Goal: Transaction & Acquisition: Download file/media

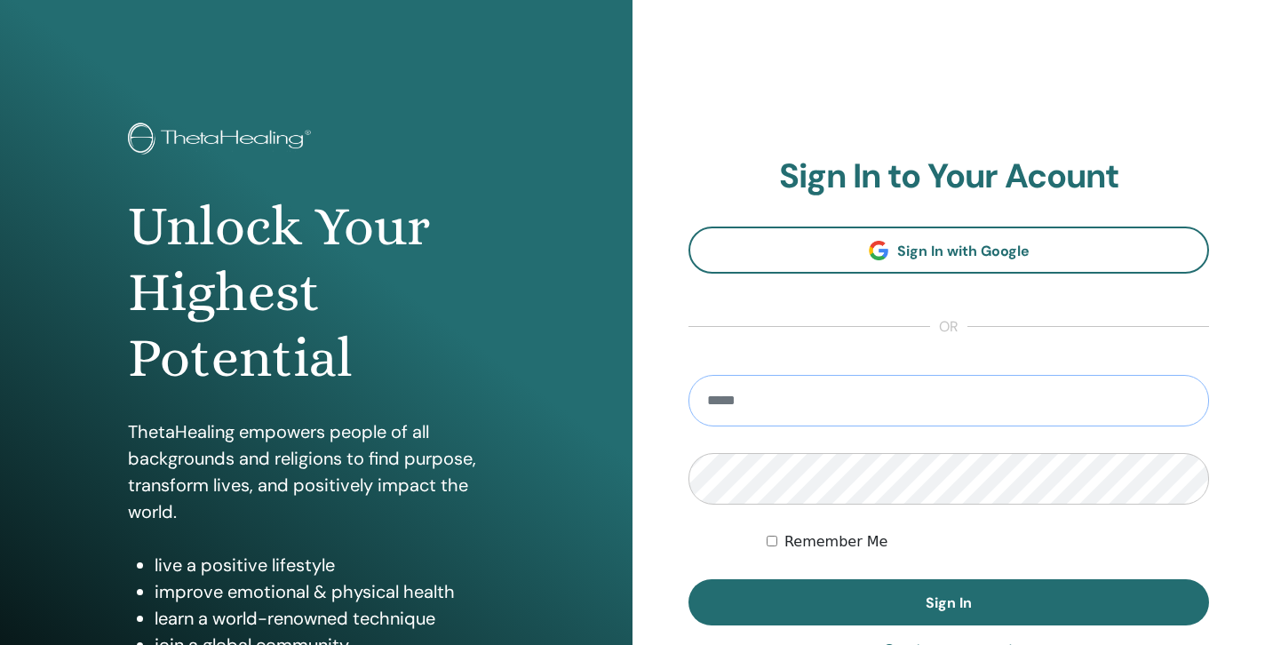
type input "**********"
click at [949, 602] on button "Sign In" at bounding box center [949, 602] width 521 height 46
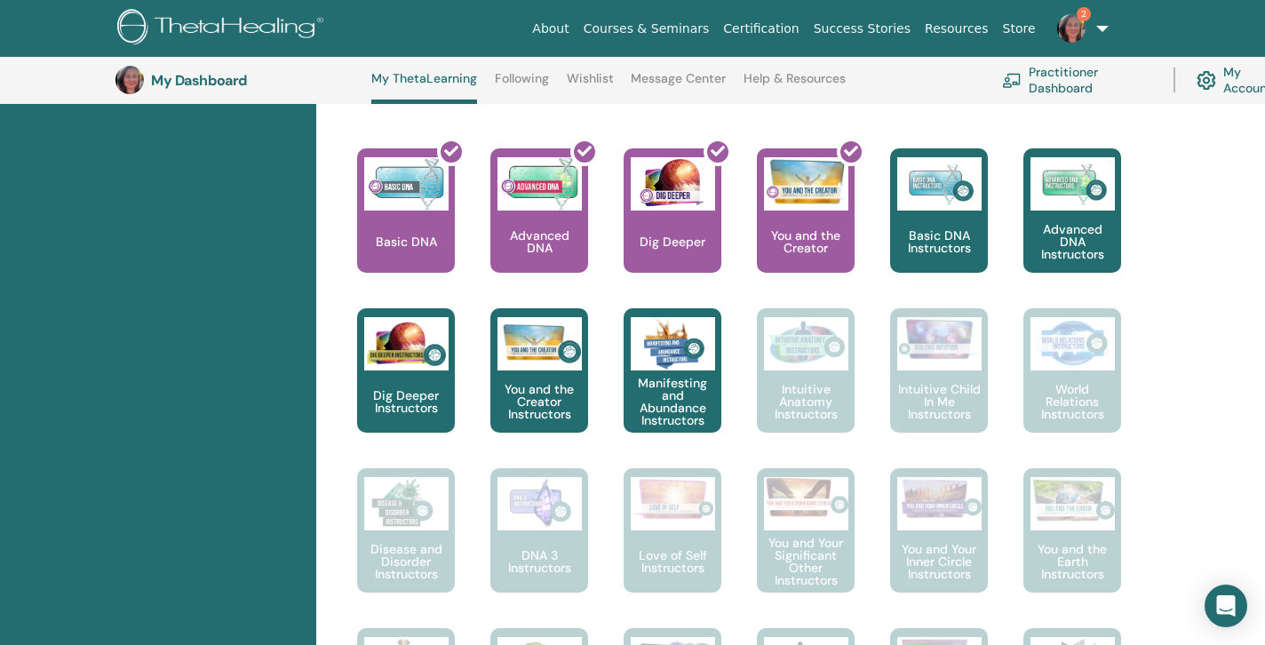
scroll to position [734, 0]
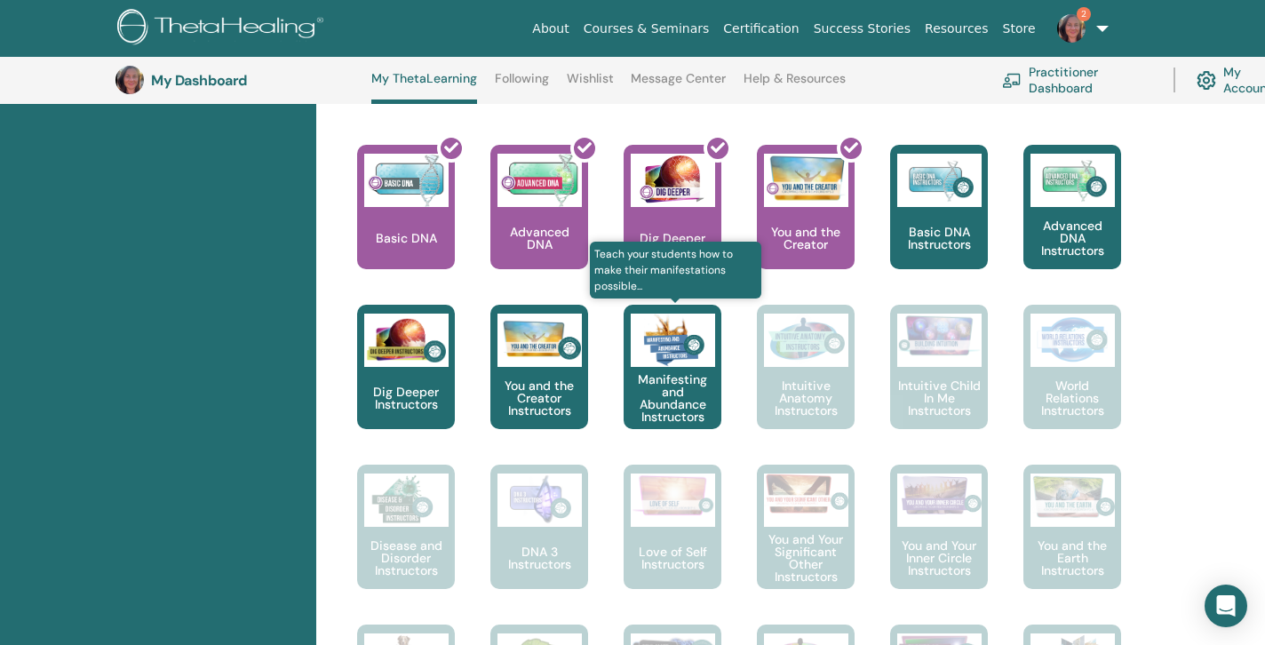
click at [648, 389] on p "Manifesting and Abundance Instructors" at bounding box center [673, 398] width 98 height 50
click at [665, 367] on img at bounding box center [673, 340] width 84 height 53
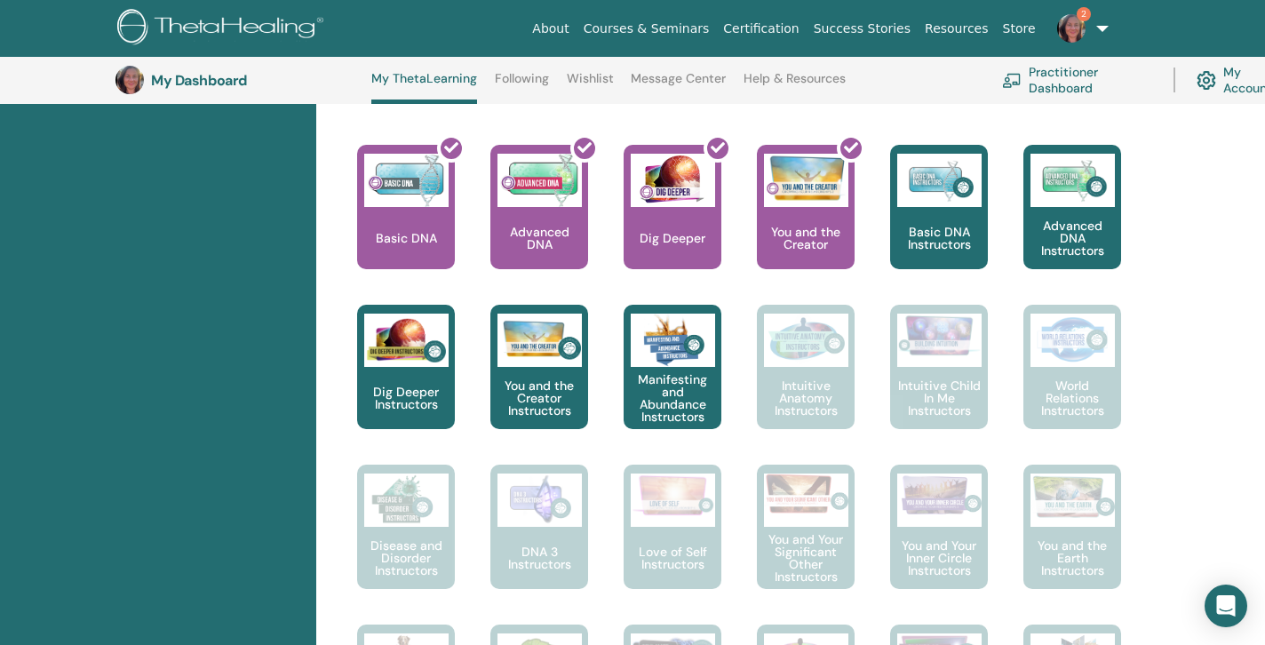
click at [1072, 29] on img at bounding box center [1071, 28] width 28 height 28
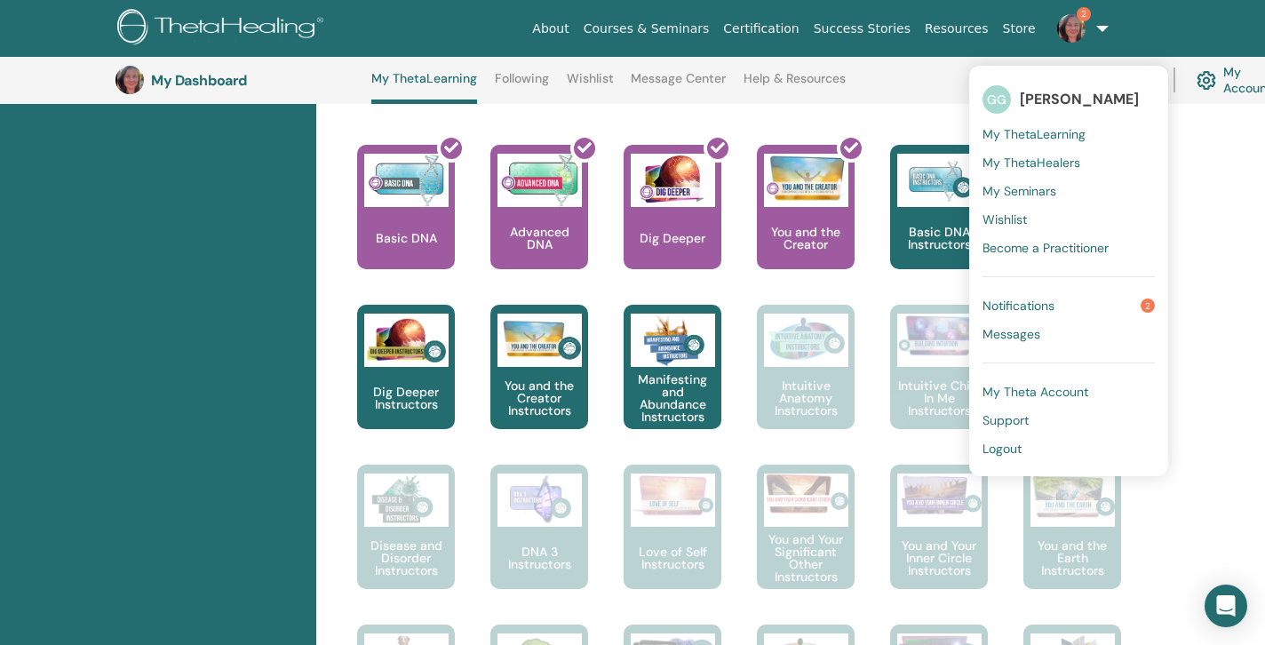
click at [1086, 11] on span "2" at bounding box center [1084, 14] width 14 height 14
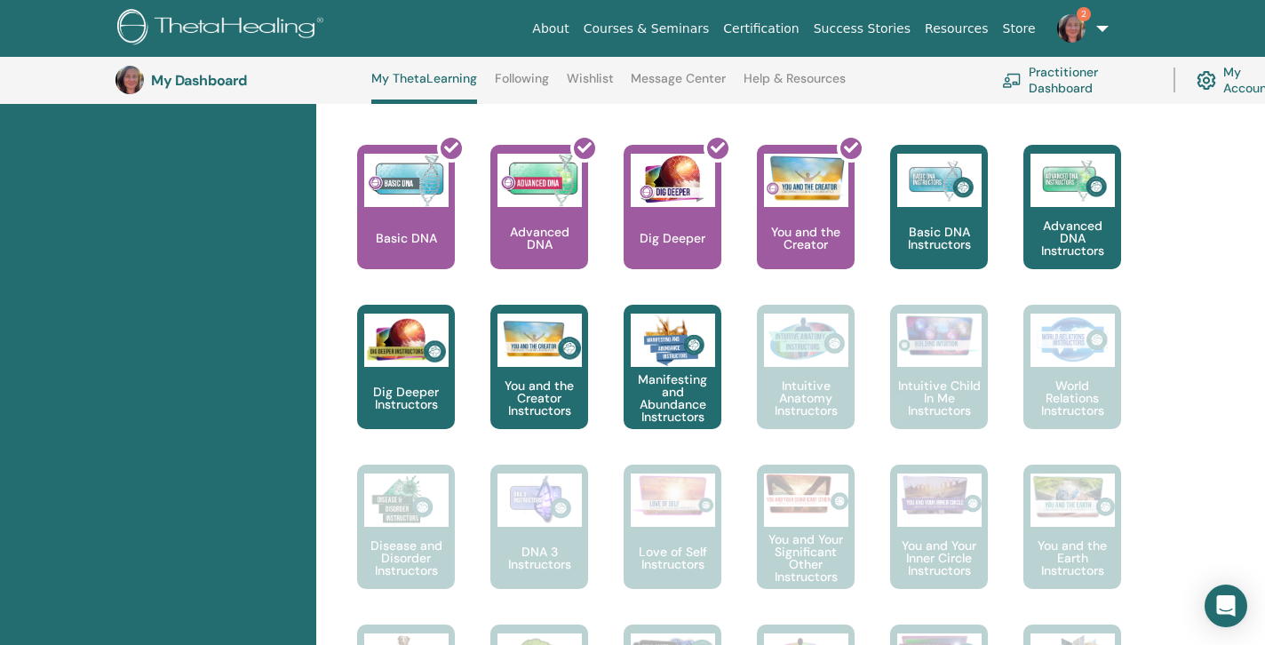
click at [1074, 27] on img at bounding box center [1071, 28] width 28 height 28
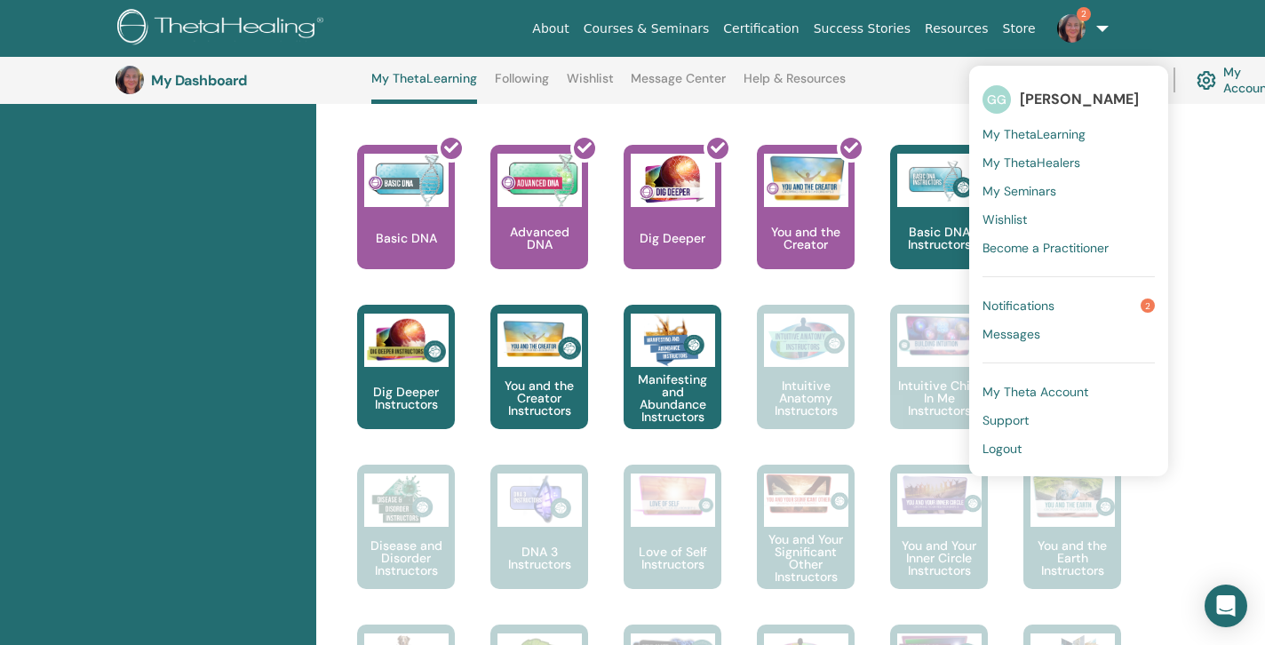
click at [1248, 224] on div "Hello, Galina Your journey starts here; welcome to ThetaLearning HQ. Learn the …" at bounding box center [790, 595] width 949 height 2173
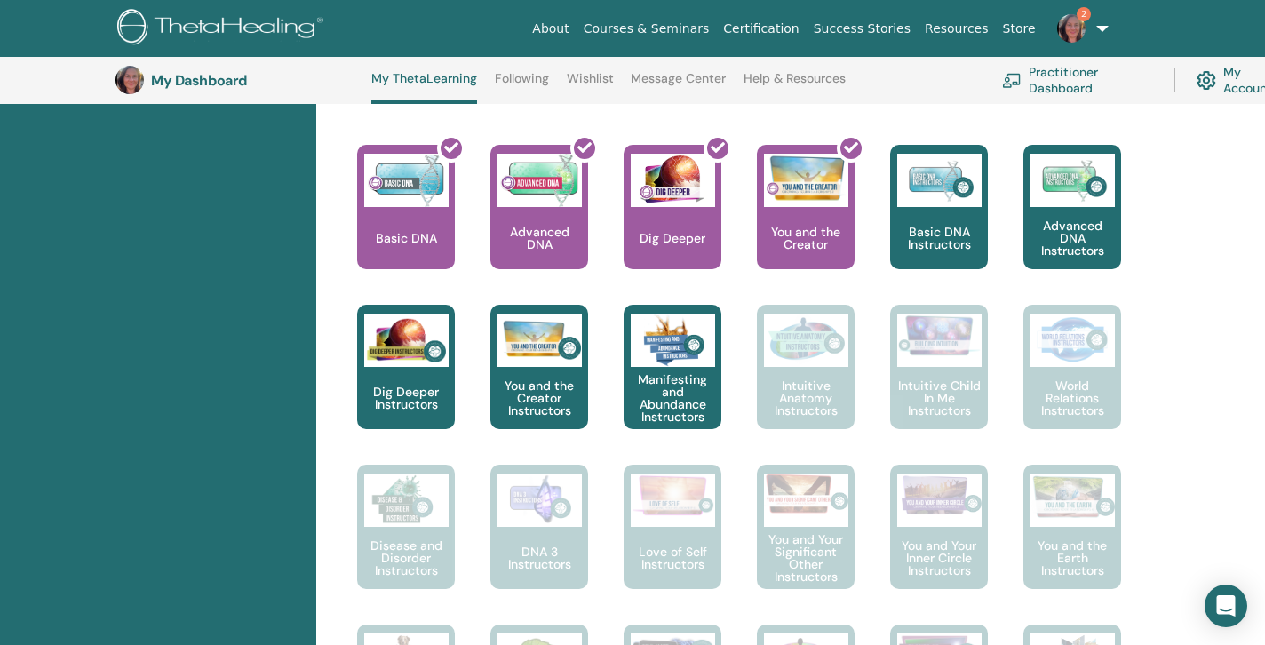
click at [1070, 29] on img at bounding box center [1071, 28] width 28 height 28
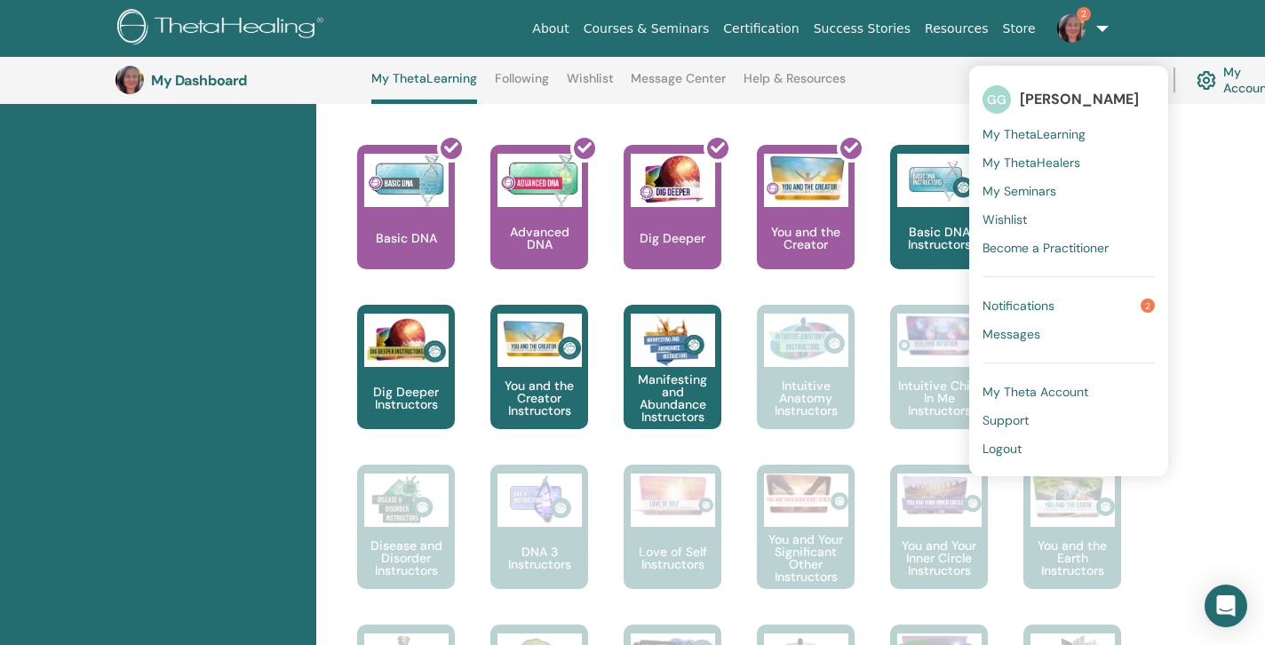
click at [1079, 13] on span "2" at bounding box center [1084, 14] width 14 height 14
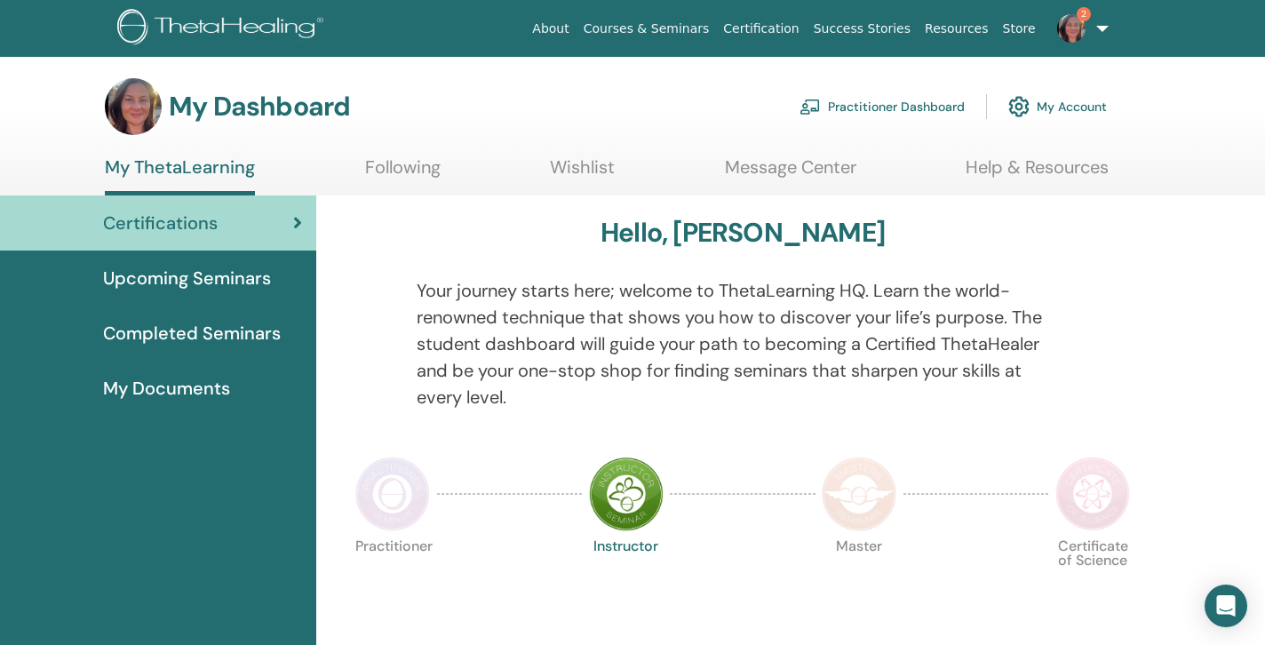
click at [1073, 24] on img at bounding box center [1071, 28] width 28 height 28
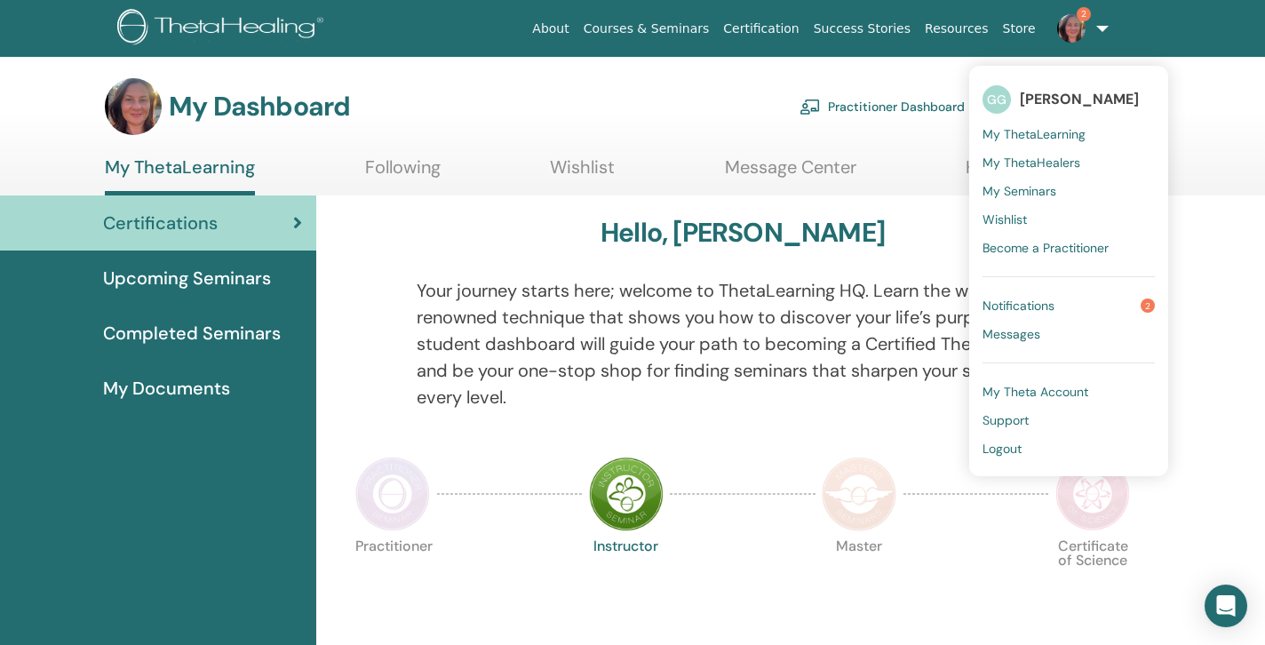
click at [1020, 188] on span "My Seminars" at bounding box center [1020, 191] width 74 height 16
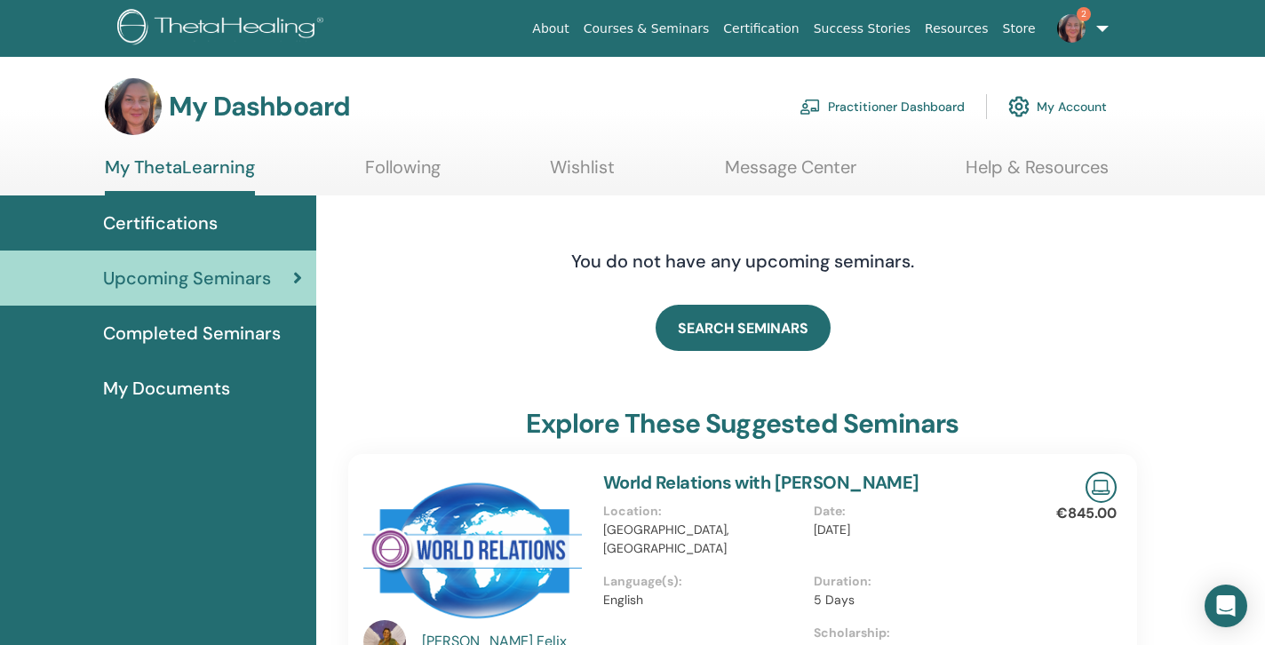
click at [1072, 28] on img at bounding box center [1071, 28] width 28 height 28
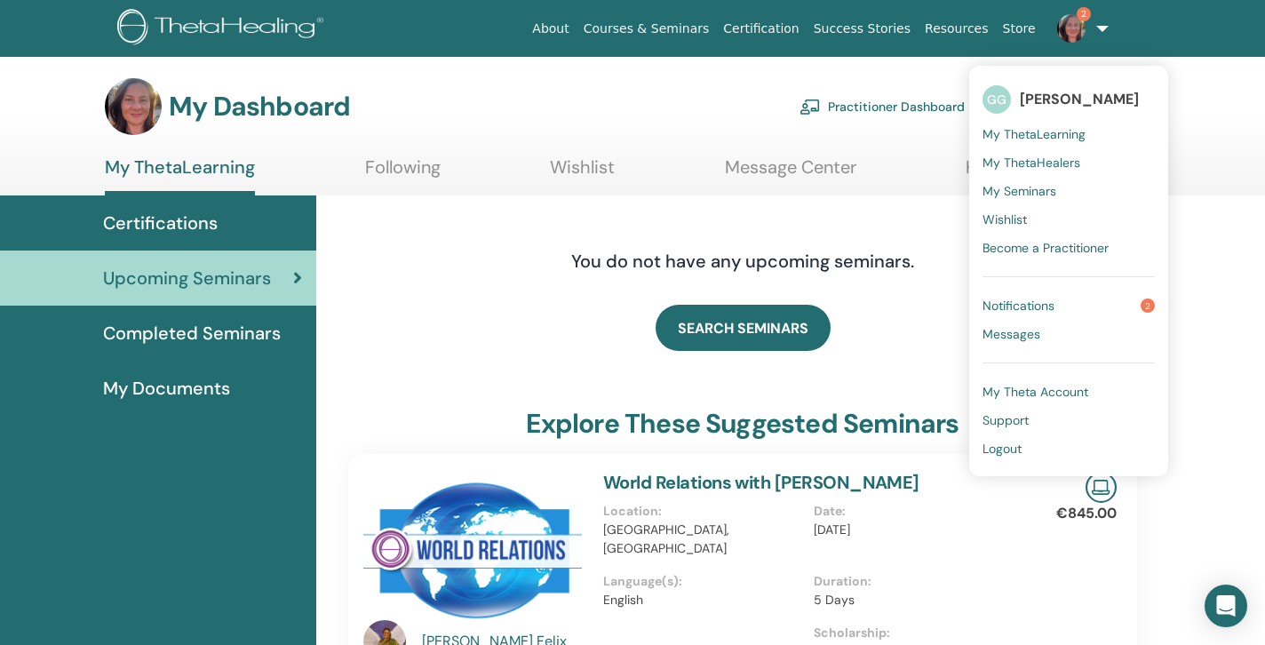
click at [1038, 295] on link "Notifications 2" at bounding box center [1069, 305] width 172 height 28
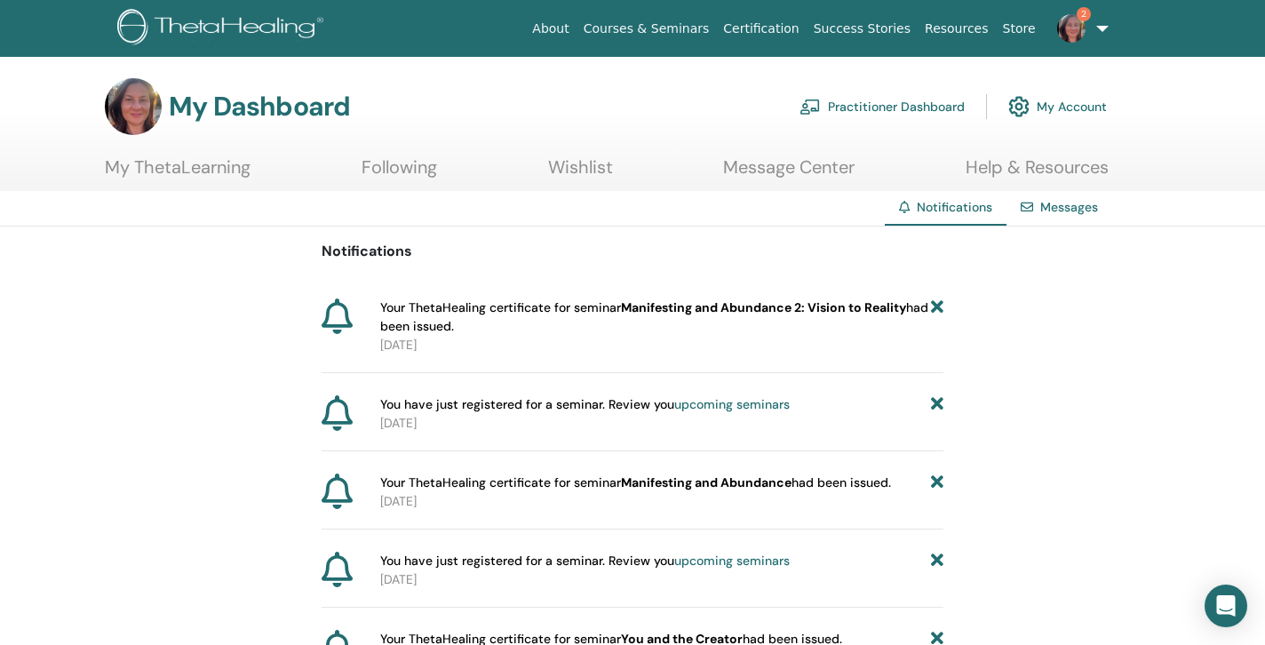
click at [816, 308] on b "Manifesting and Abundance 2: Vision to Reality" at bounding box center [763, 307] width 285 height 16
click at [601, 307] on span "Your ThetaHealing certificate for seminar Manifesting and Abundance 2: Vision t…" at bounding box center [655, 317] width 551 height 37
click at [677, 312] on b "Manifesting and Abundance 2: Vision to Reality" at bounding box center [763, 307] width 285 height 16
click at [1063, 29] on img at bounding box center [1071, 28] width 28 height 28
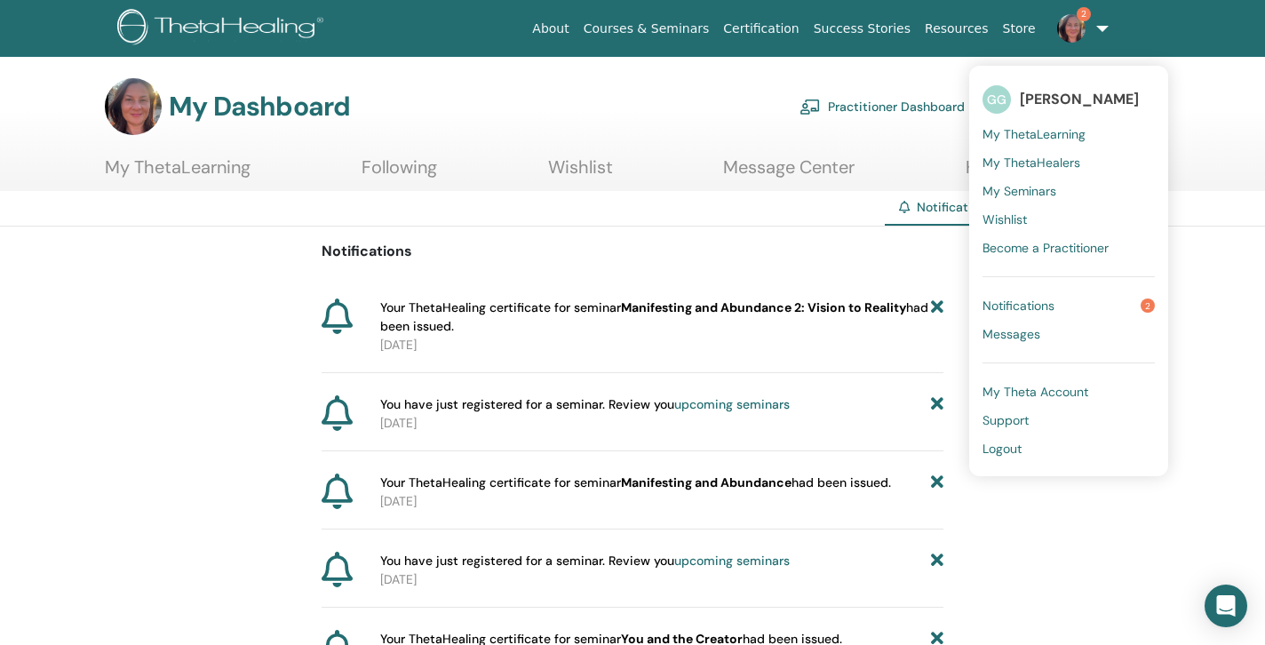
click at [1030, 130] on span "My ThetaLearning" at bounding box center [1034, 134] width 103 height 16
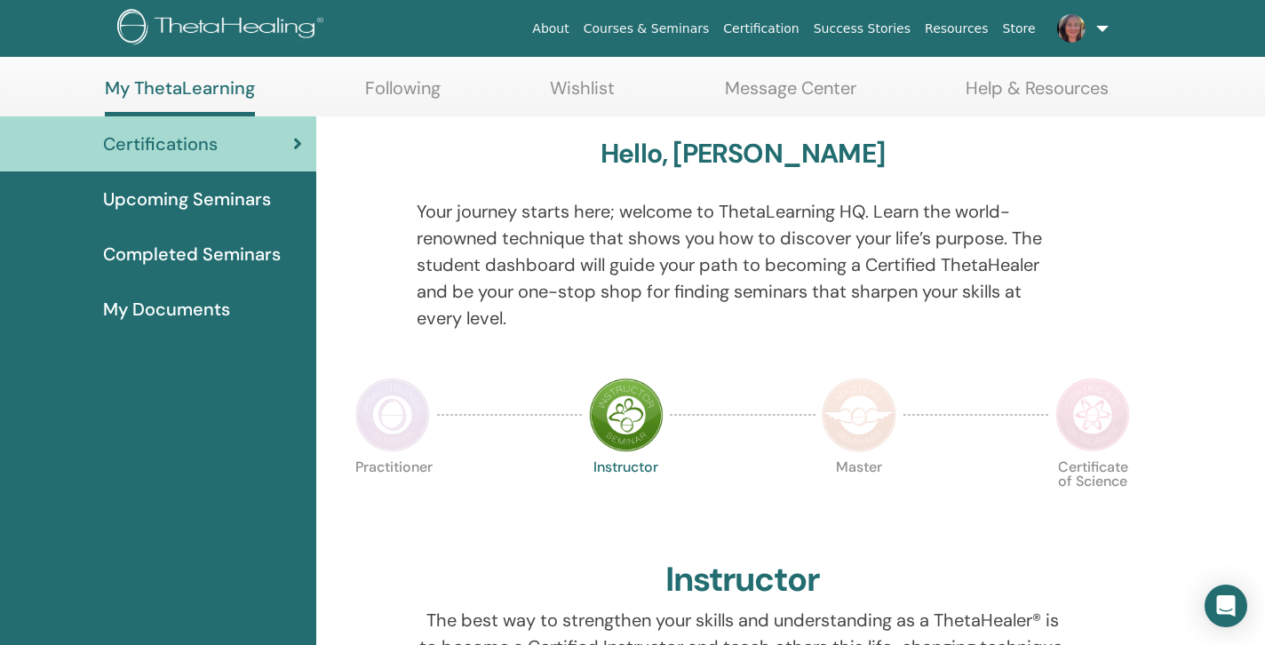
scroll to position [79, 0]
click at [242, 251] on span "Completed Seminars" at bounding box center [192, 254] width 178 height 27
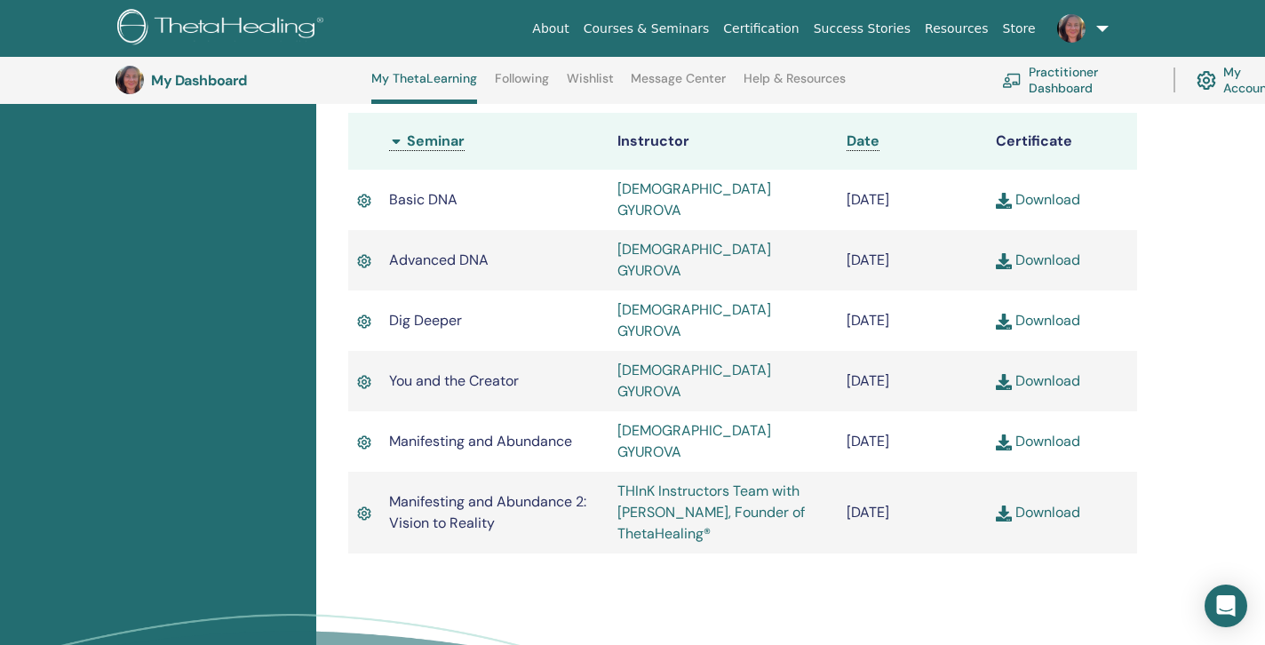
scroll to position [497, 0]
click at [1058, 502] on link "Download" at bounding box center [1038, 511] width 84 height 19
